Goal: Information Seeking & Learning: Find contact information

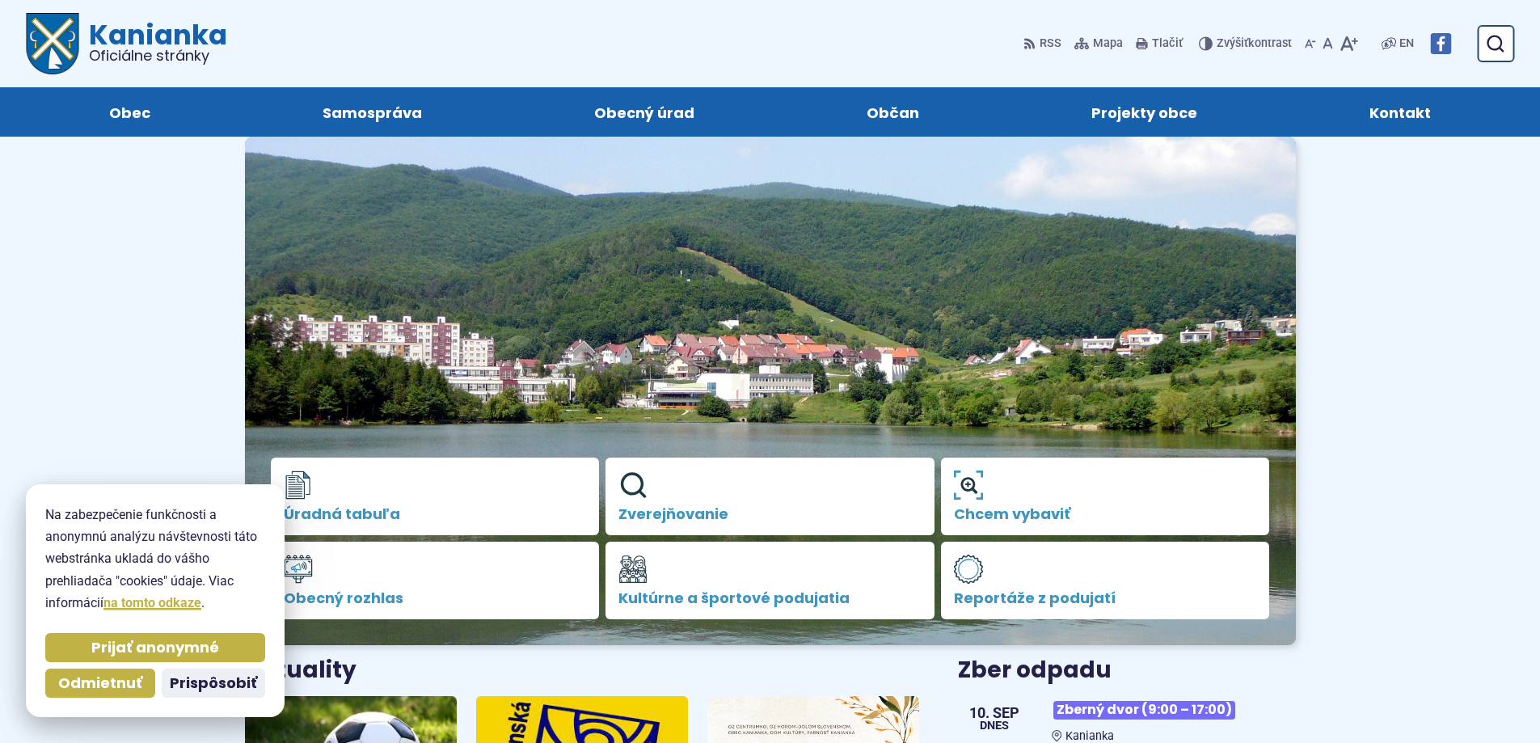
click at [1421, 112] on span "Kontakt" at bounding box center [1399, 111] width 61 height 49
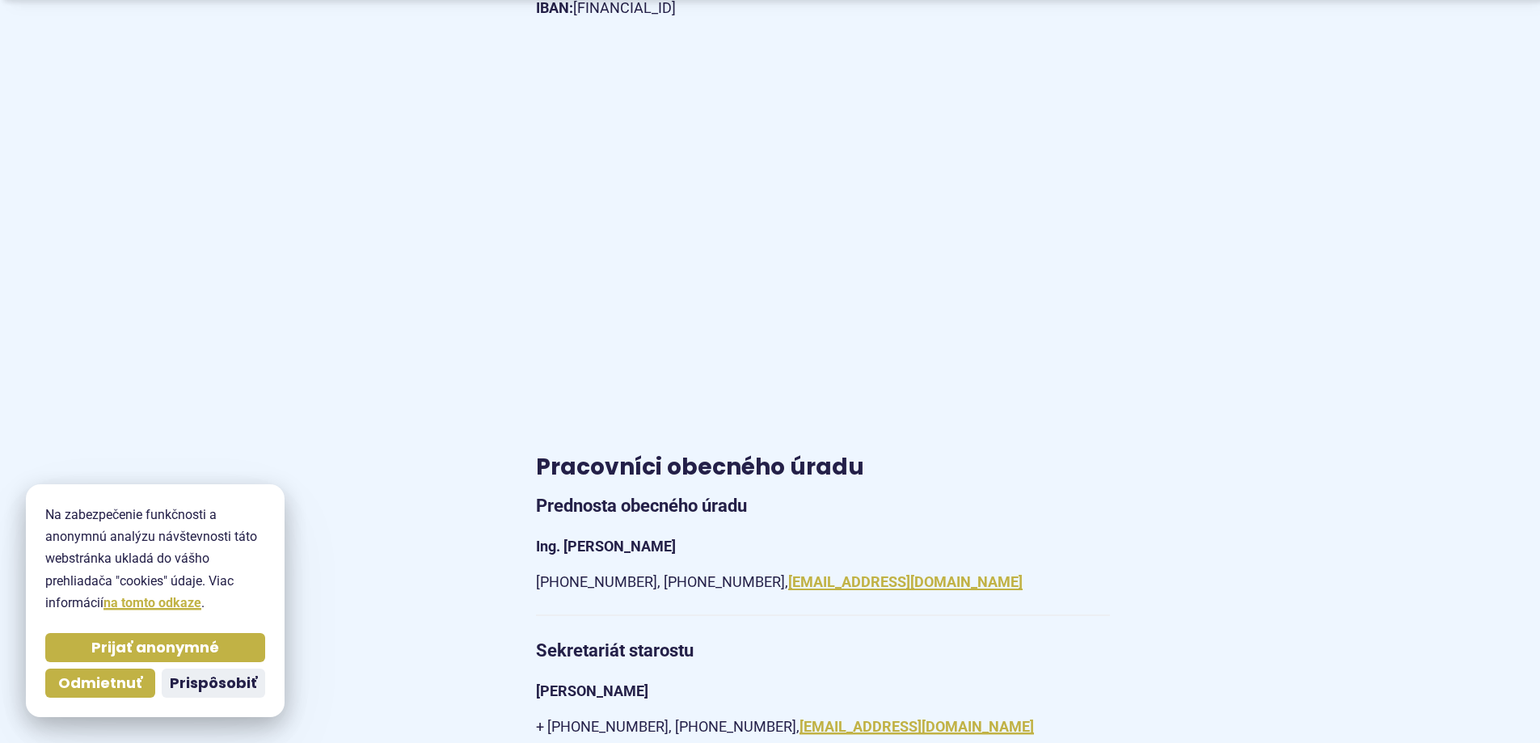
scroll to position [1293, 0]
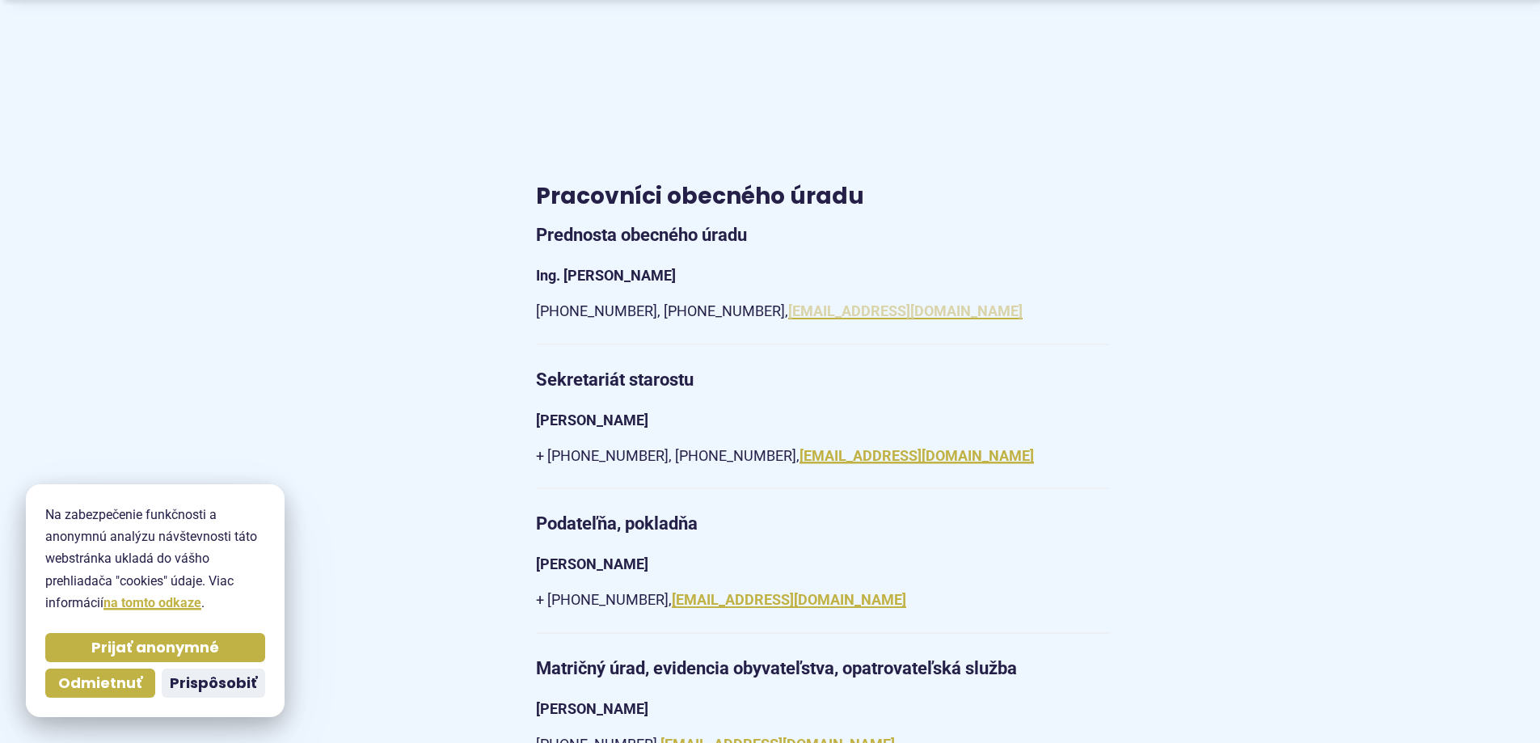
click at [912, 304] on link "[EMAIL_ADDRESS][DOMAIN_NAME]" at bounding box center [905, 310] width 234 height 17
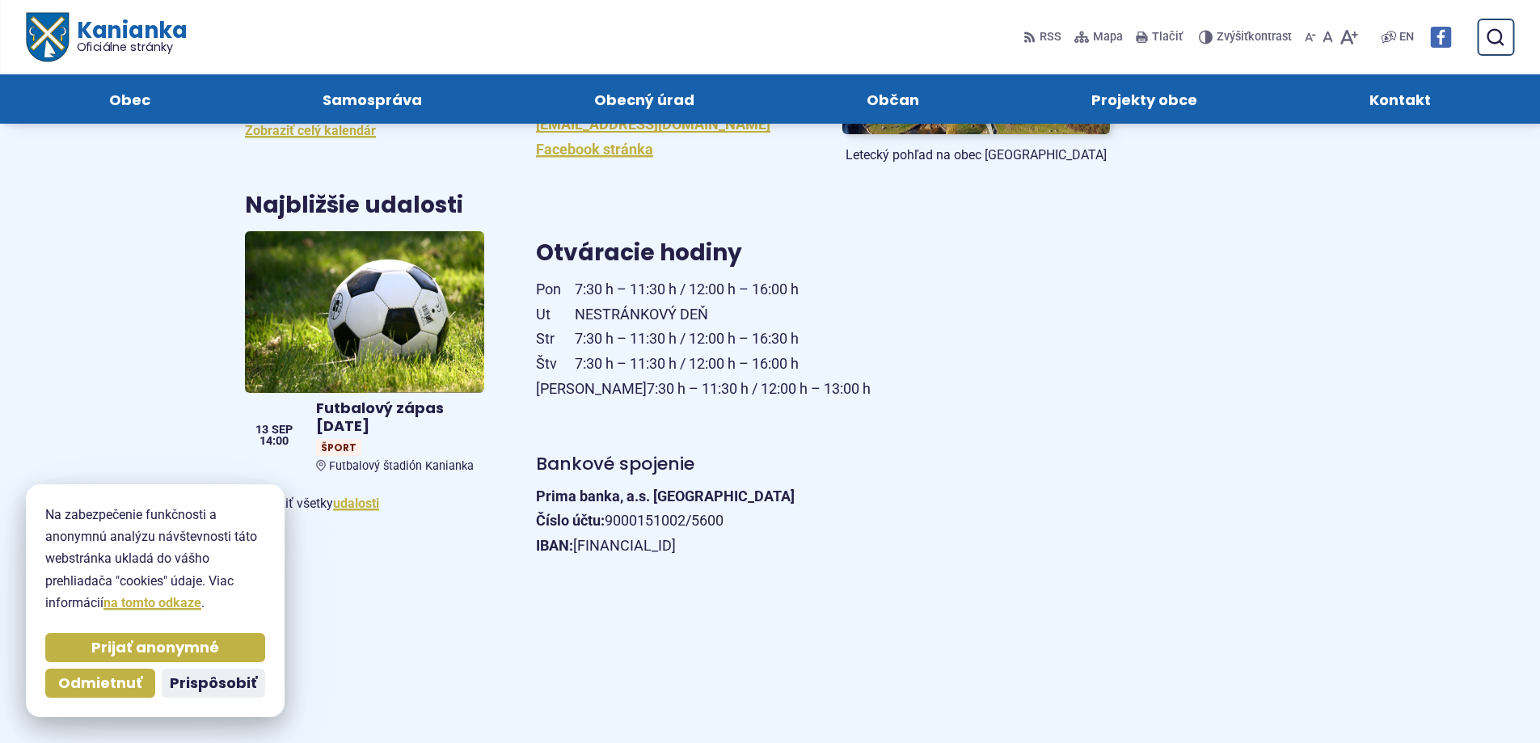
scroll to position [81, 0]
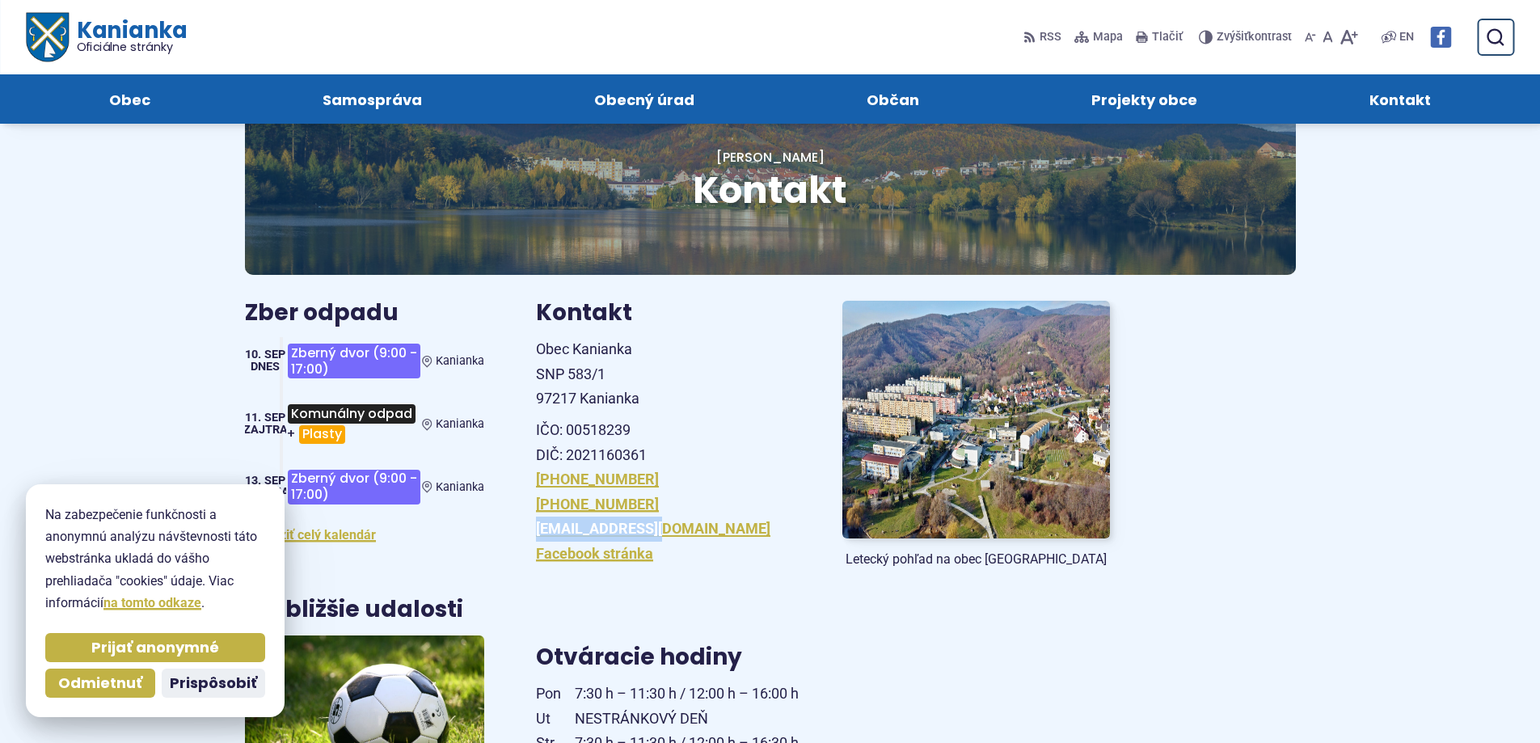
drag, startPoint x: 671, startPoint y: 527, endPoint x: 528, endPoint y: 533, distance: 143.2
copy link "[EMAIL_ADDRESS][DOMAIN_NAME]"
